Goal: Task Accomplishment & Management: Manage account settings

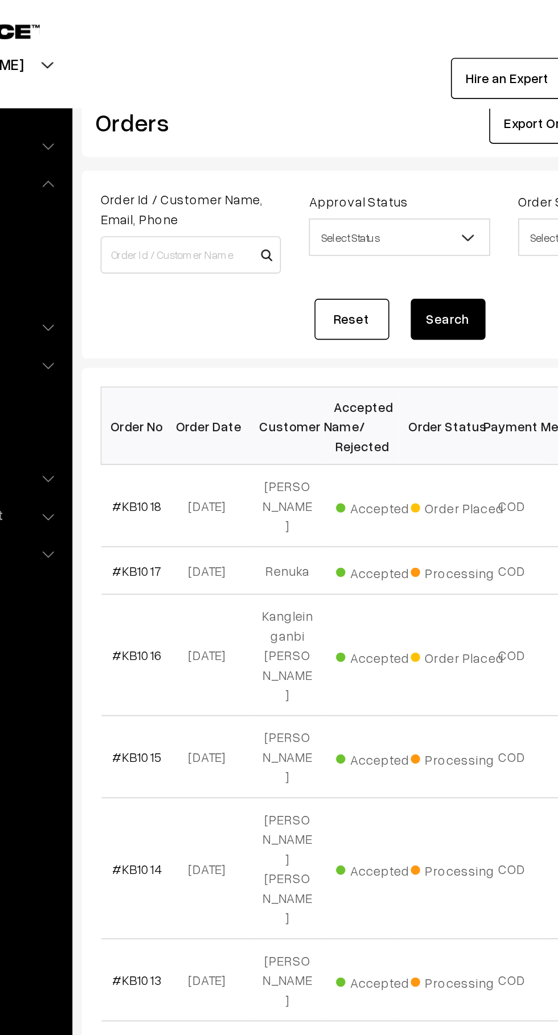
click at [205, 303] on link "#KB1018" at bounding box center [193, 308] width 30 height 10
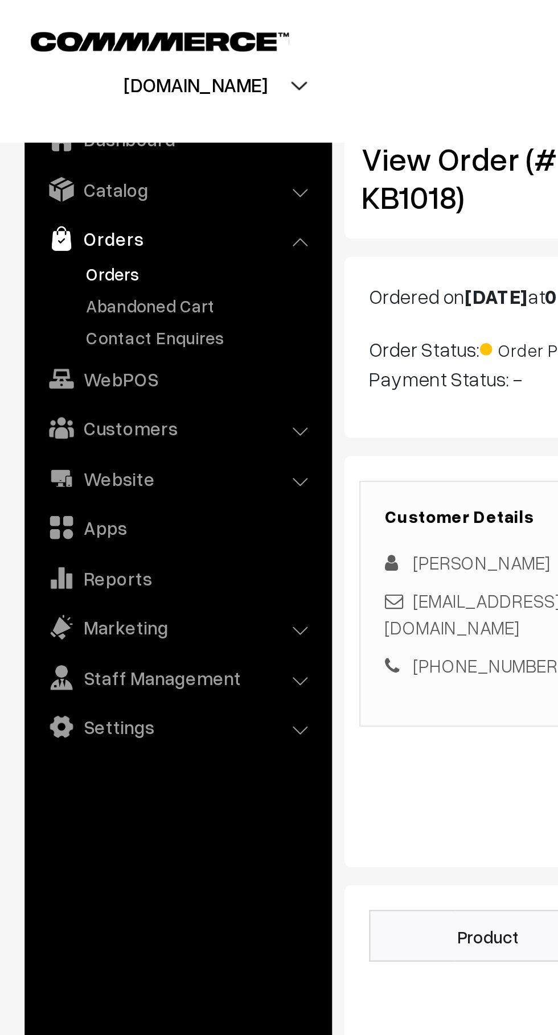
click at [89, 140] on link "Abandoned Cart" at bounding box center [93, 141] width 113 height 12
